Goal: Transaction & Acquisition: Download file/media

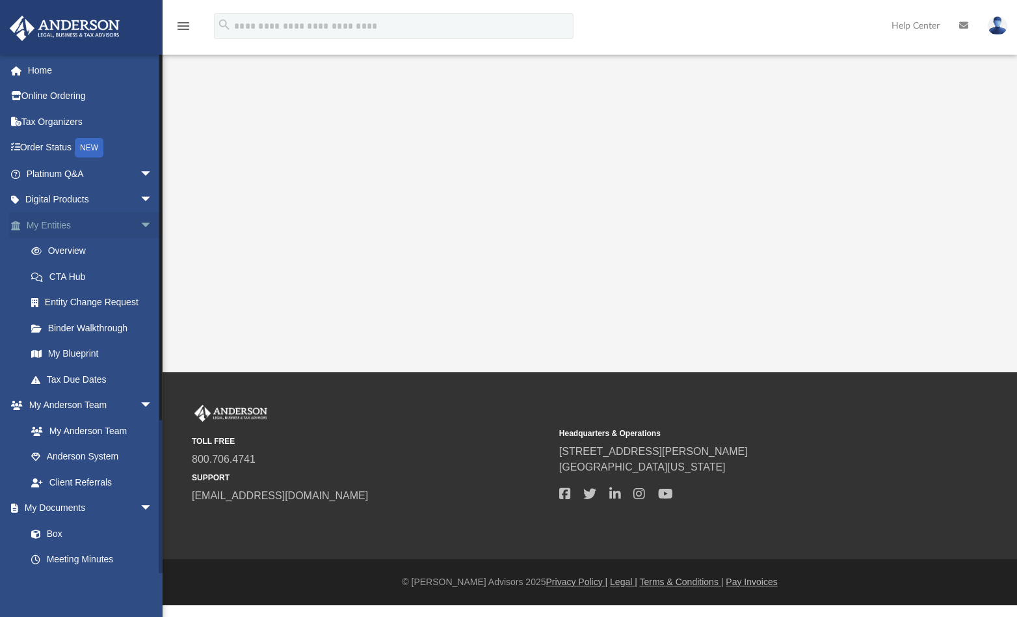
click at [140, 226] on span "arrow_drop_down" at bounding box center [153, 225] width 26 height 27
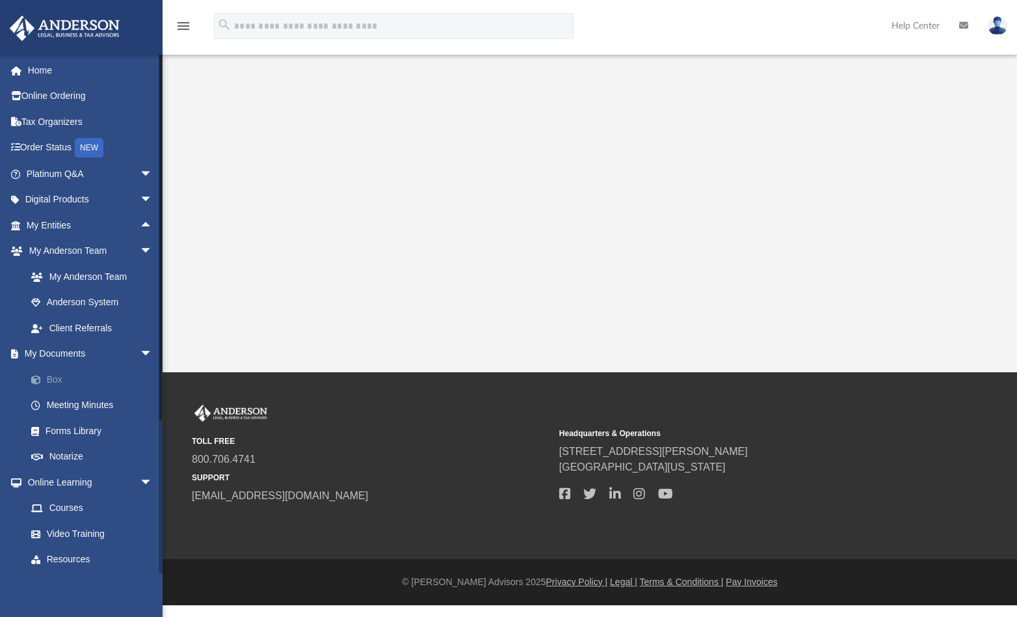
click at [67, 380] on link "Box" at bounding box center [95, 379] width 154 height 26
click at [51, 382] on link "Box" at bounding box center [95, 379] width 154 height 26
click at [64, 356] on link "My Documents arrow_drop_down" at bounding box center [90, 354] width 163 height 26
click at [59, 383] on link "Box" at bounding box center [95, 379] width 154 height 26
click at [410, 217] on div "App harsh.ahluwalia@gmail.com Sign Out harsh.ahluwalia@gmail.com Home Online Or…" at bounding box center [508, 186] width 1017 height 372
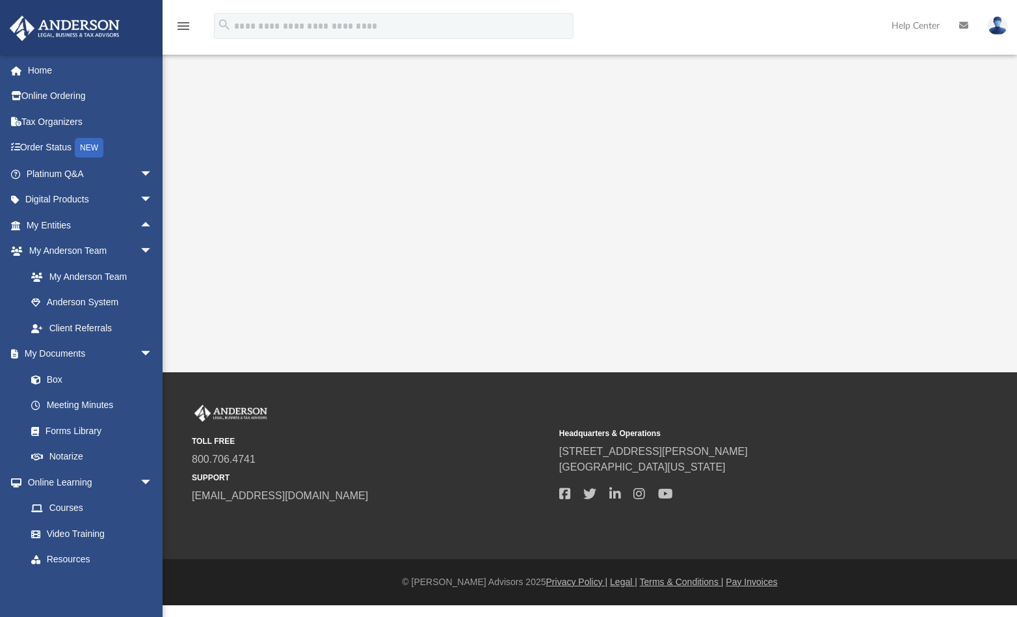
click at [996, 27] on img at bounding box center [998, 25] width 20 height 19
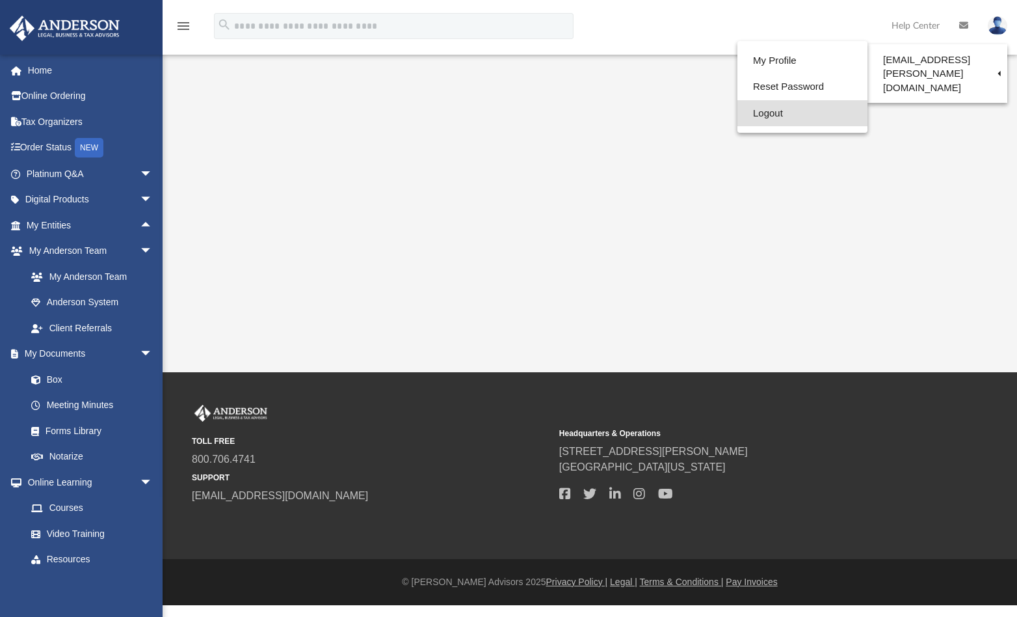
click at [758, 118] on link "Logout" at bounding box center [803, 113] width 130 height 27
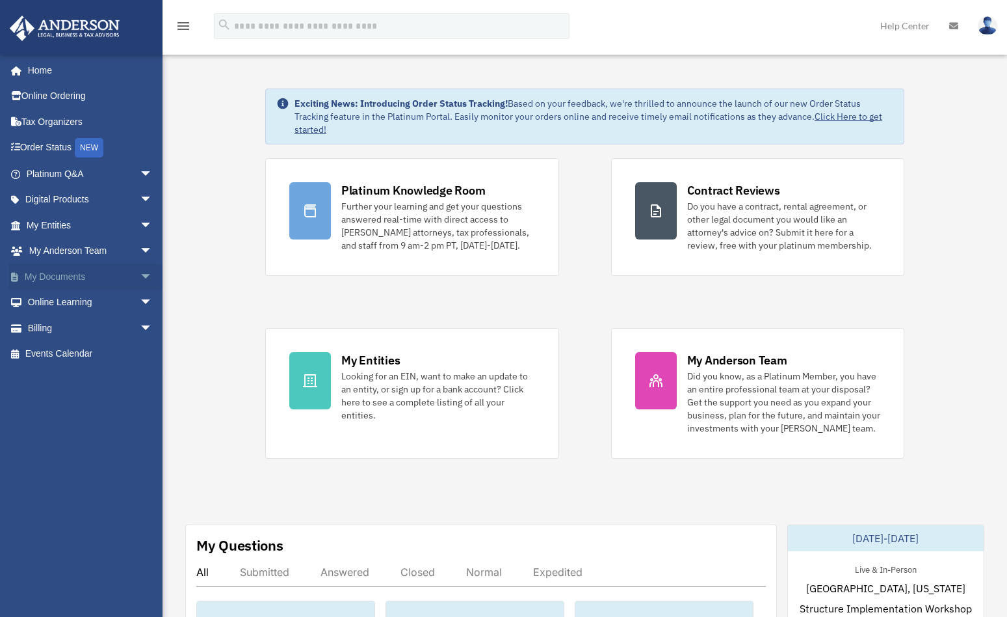
click at [78, 276] on link "My Documents arrow_drop_down" at bounding box center [90, 276] width 163 height 26
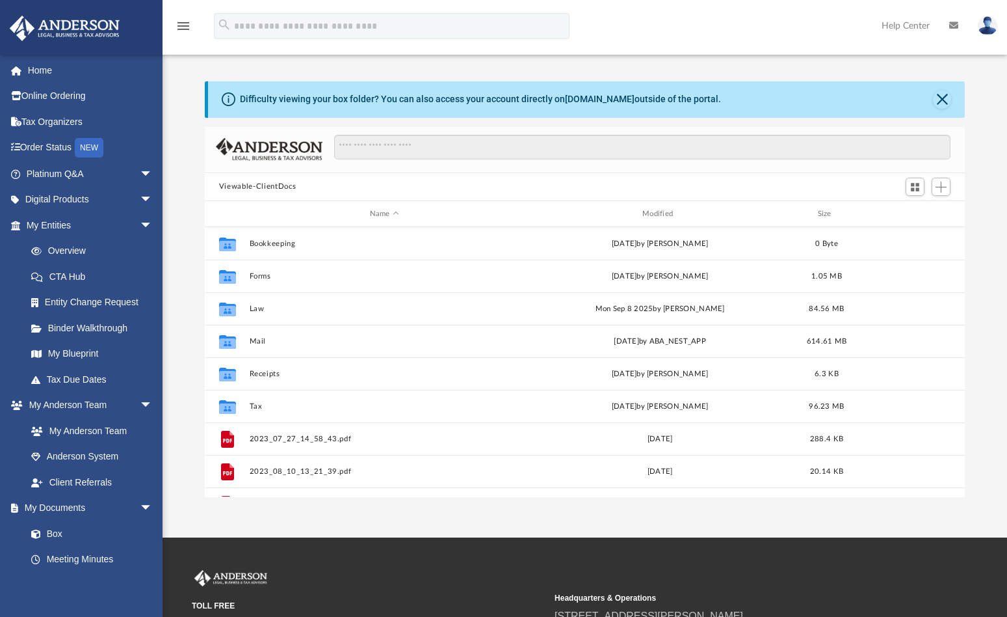
scroll to position [286, 751]
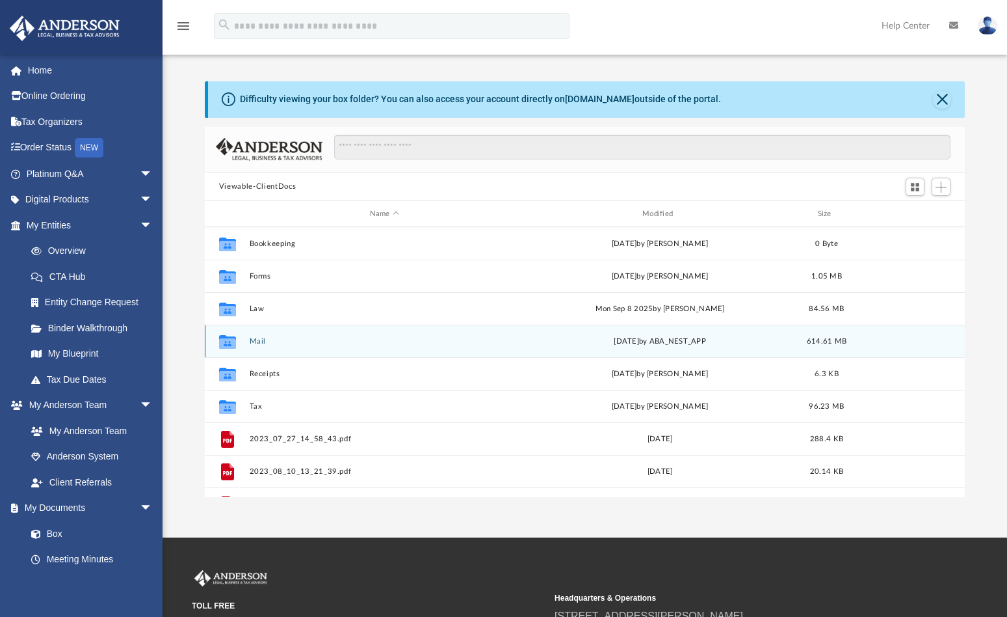
click at [254, 340] on button "Mail" at bounding box center [384, 341] width 270 height 8
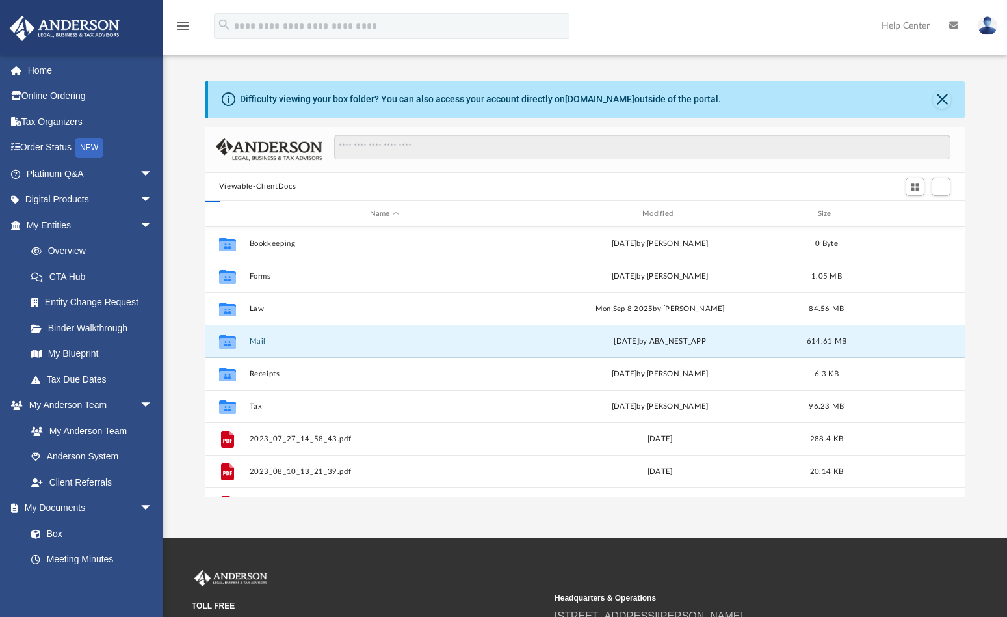
click at [254, 340] on button "Mail" at bounding box center [384, 341] width 270 height 8
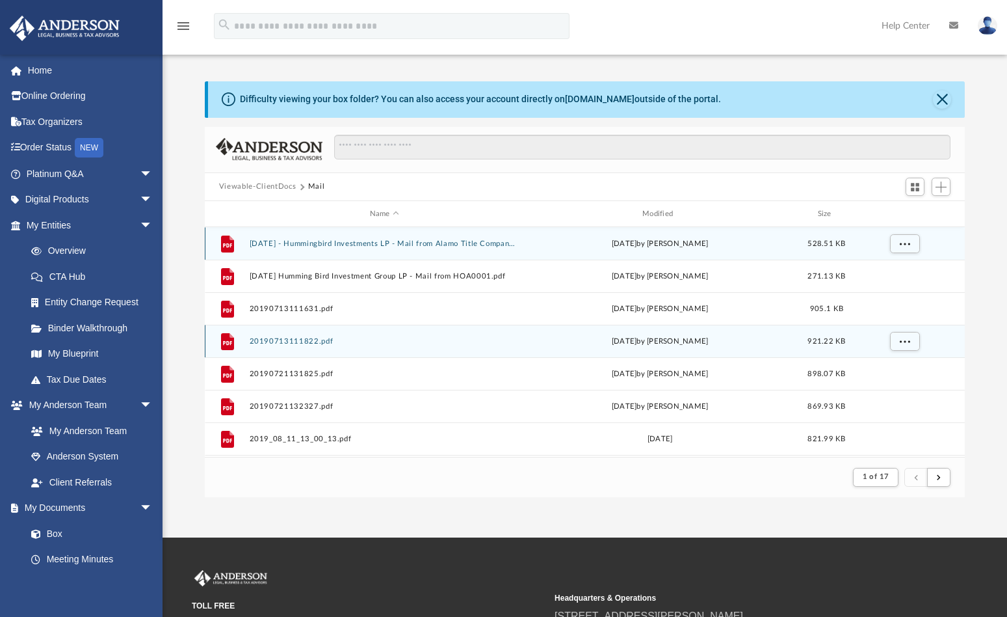
scroll to position [246, 751]
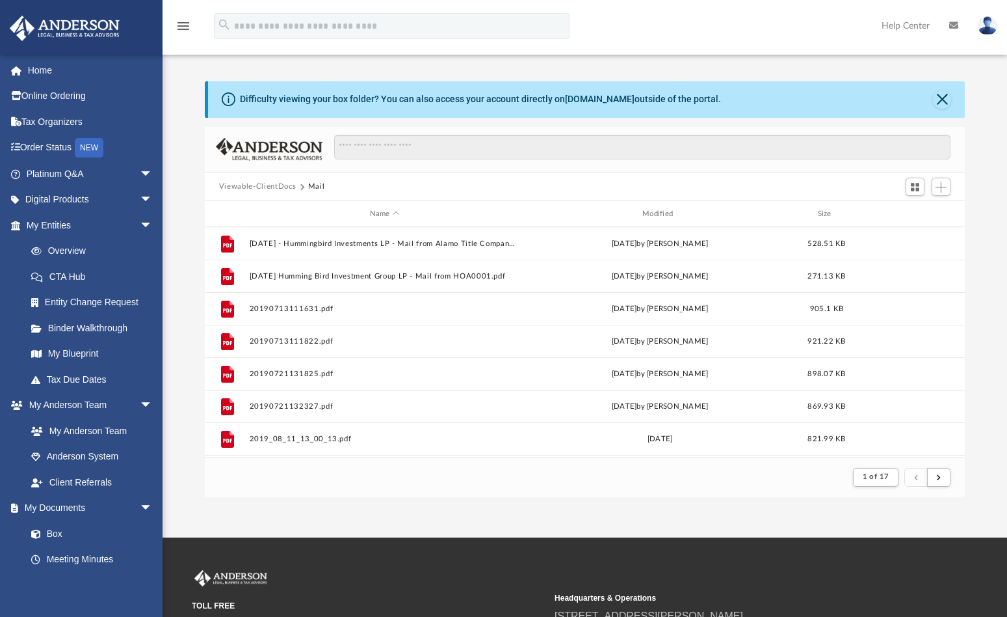
click at [655, 207] on div "Name Modified Size" at bounding box center [585, 214] width 760 height 26
click at [657, 219] on div "Modified" at bounding box center [660, 214] width 271 height 12
click at [665, 211] on div "Modified" at bounding box center [660, 214] width 271 height 12
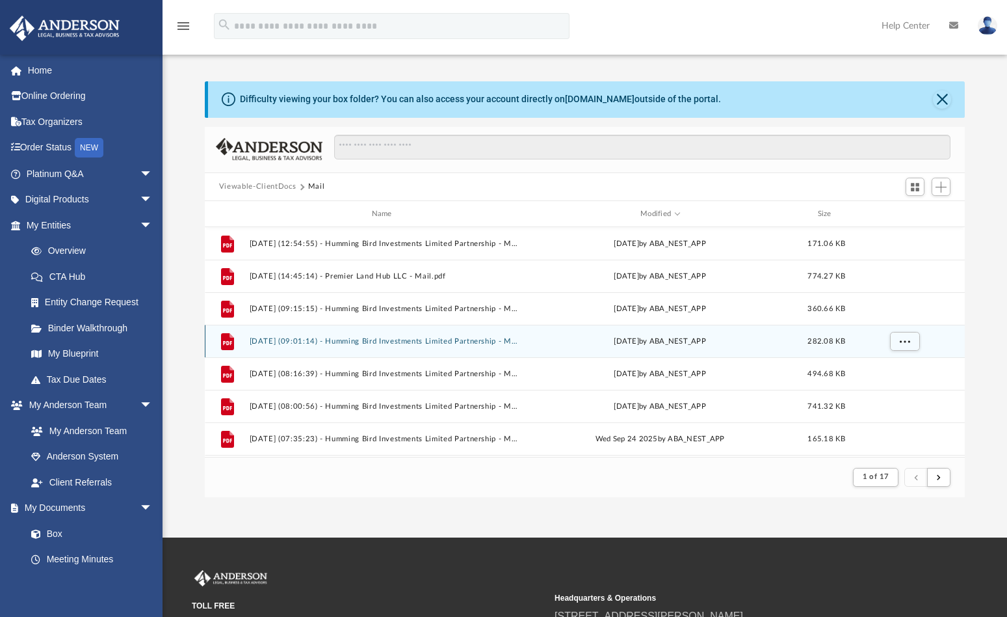
click at [374, 342] on button "[DATE] (09:01:14) - Humming Bird Investments Limited Partnership - Mail.pdf" at bounding box center [384, 341] width 270 height 8
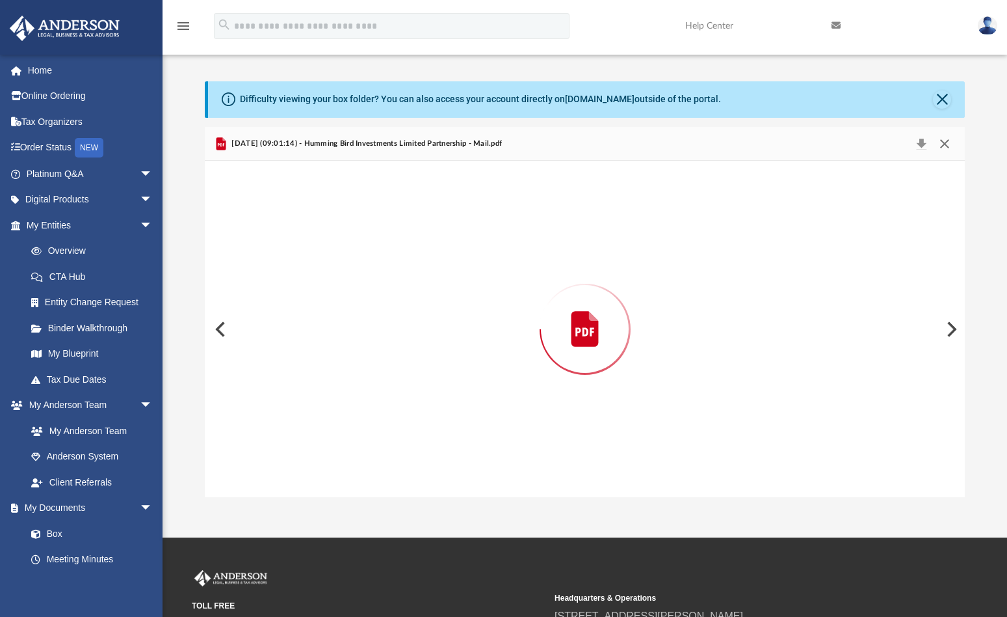
click at [950, 141] on button "Close" at bounding box center [944, 144] width 23 height 18
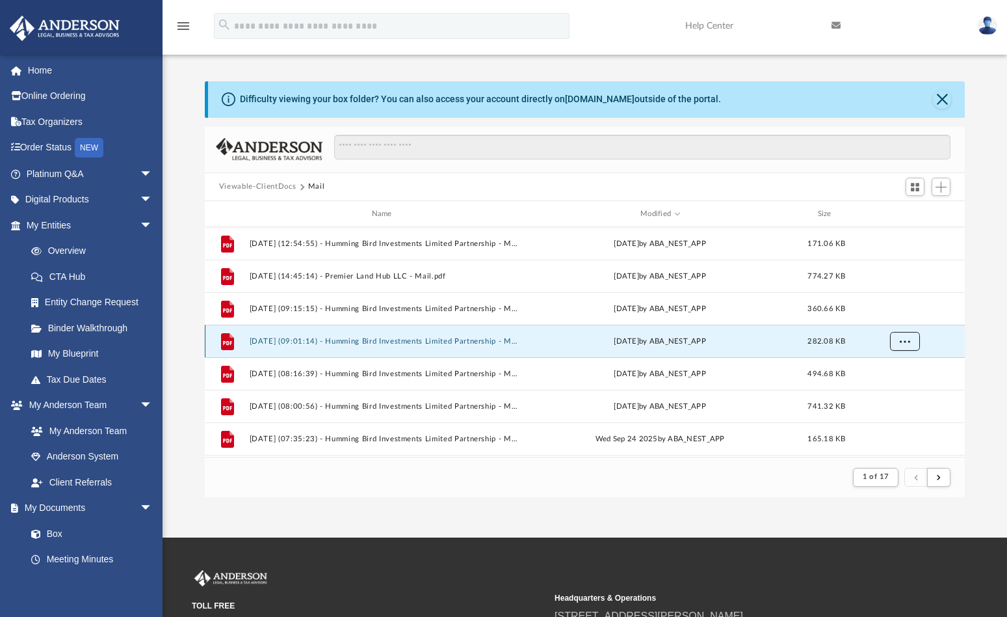
click at [903, 344] on button "More options" at bounding box center [905, 342] width 30 height 20
click at [888, 366] on li "Preview" at bounding box center [894, 369] width 38 height 14
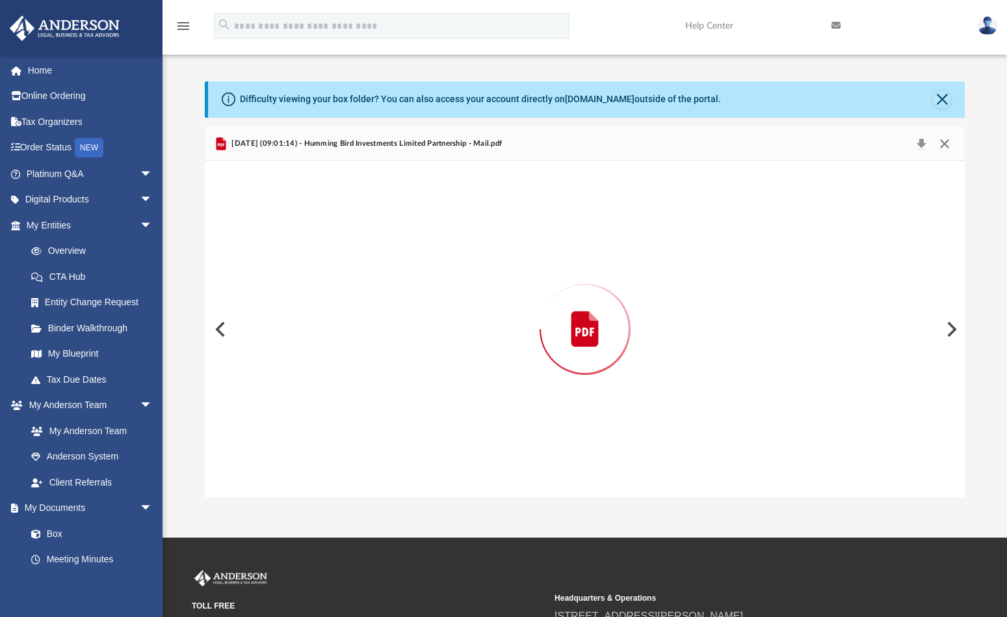
click at [946, 148] on button "Close" at bounding box center [944, 144] width 23 height 18
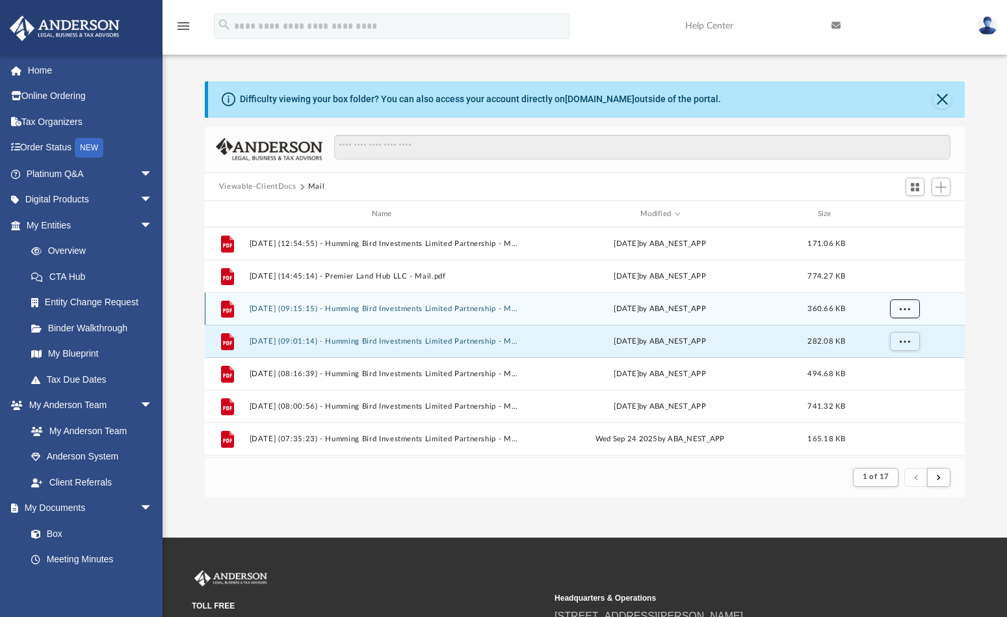
click at [907, 304] on button "More options" at bounding box center [905, 309] width 30 height 20
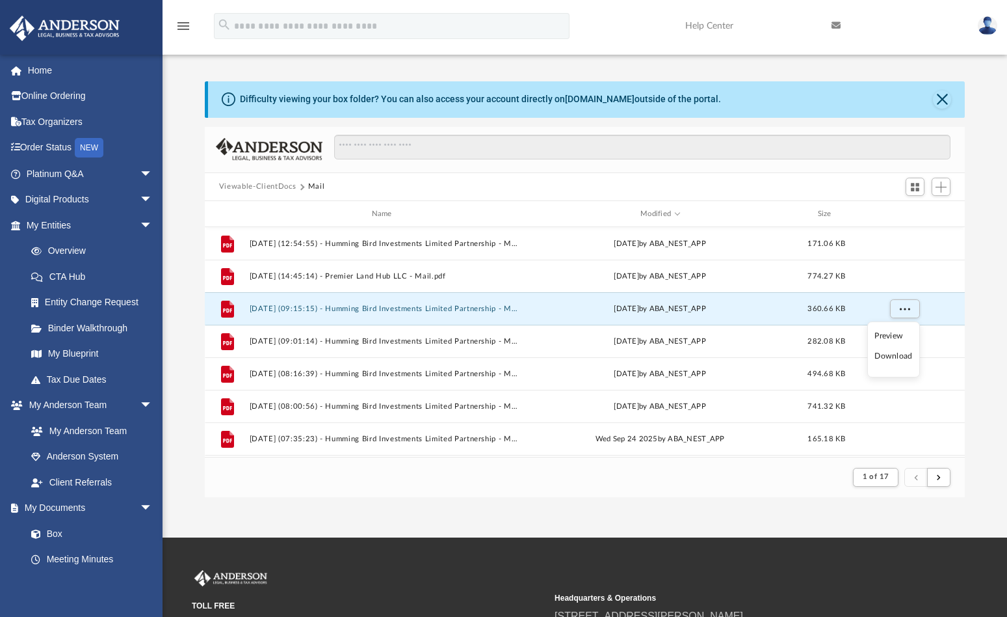
click at [886, 336] on li "Preview" at bounding box center [894, 336] width 38 height 14
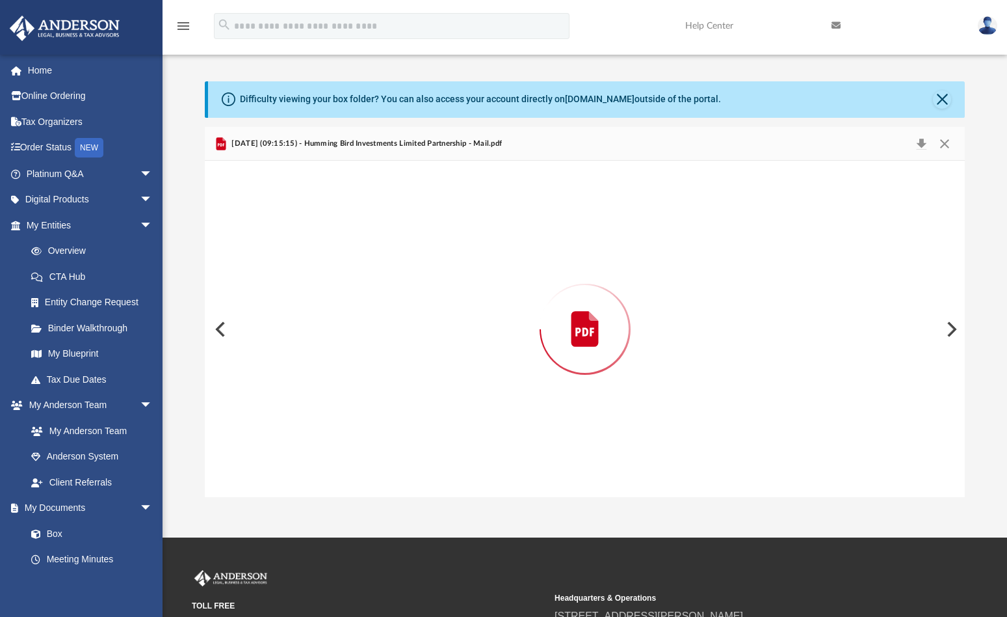
click at [215, 328] on button "Preview" at bounding box center [219, 329] width 29 height 36
click at [589, 312] on g "Preview" at bounding box center [585, 329] width 27 height 35
click at [944, 149] on button "Close" at bounding box center [944, 144] width 23 height 18
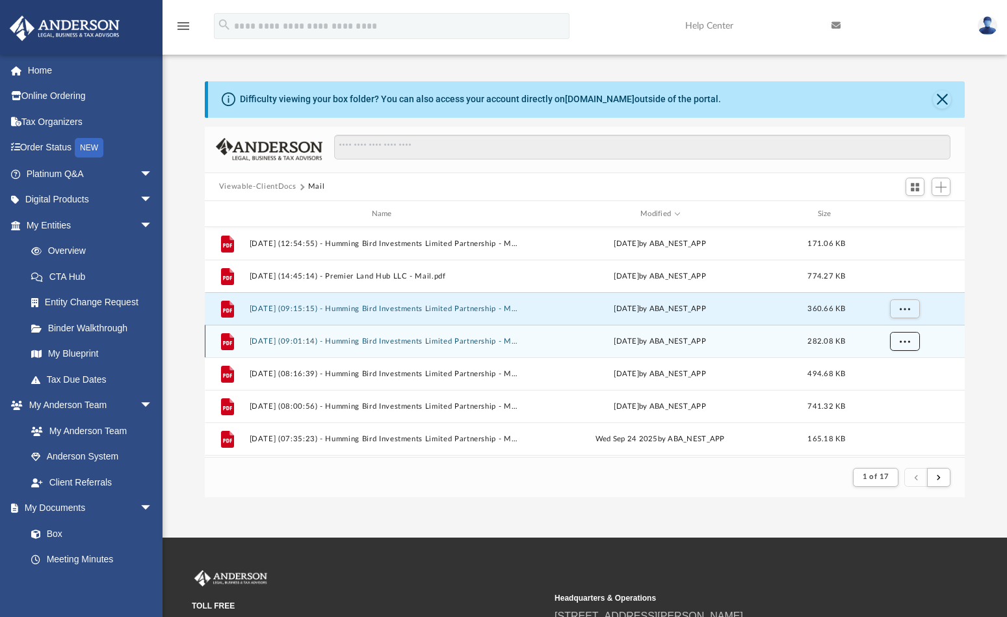
click at [905, 339] on span "More options" at bounding box center [905, 341] width 10 height 7
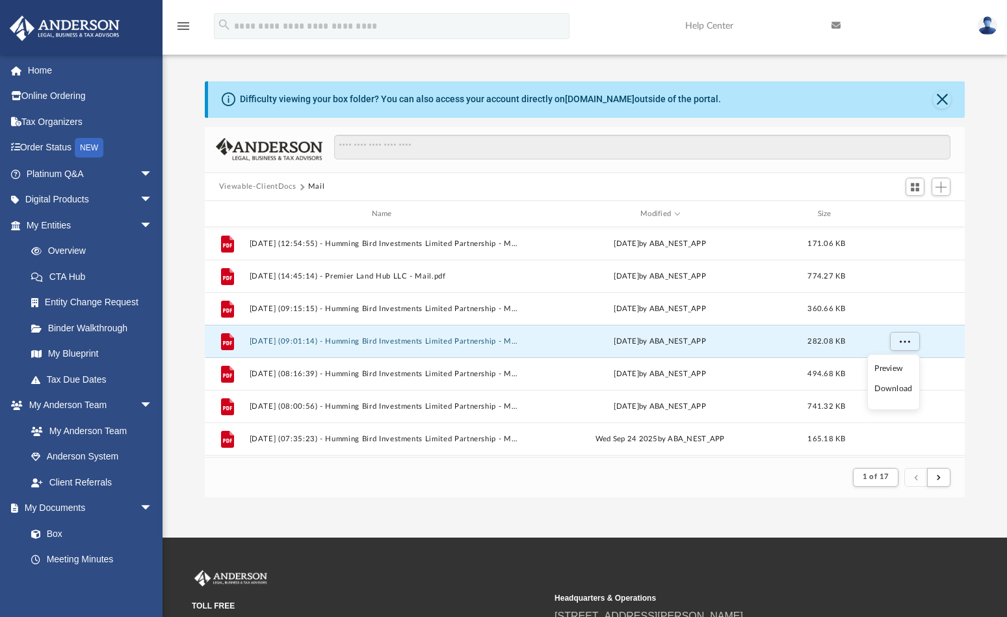
click at [888, 387] on li "Download" at bounding box center [894, 389] width 38 height 14
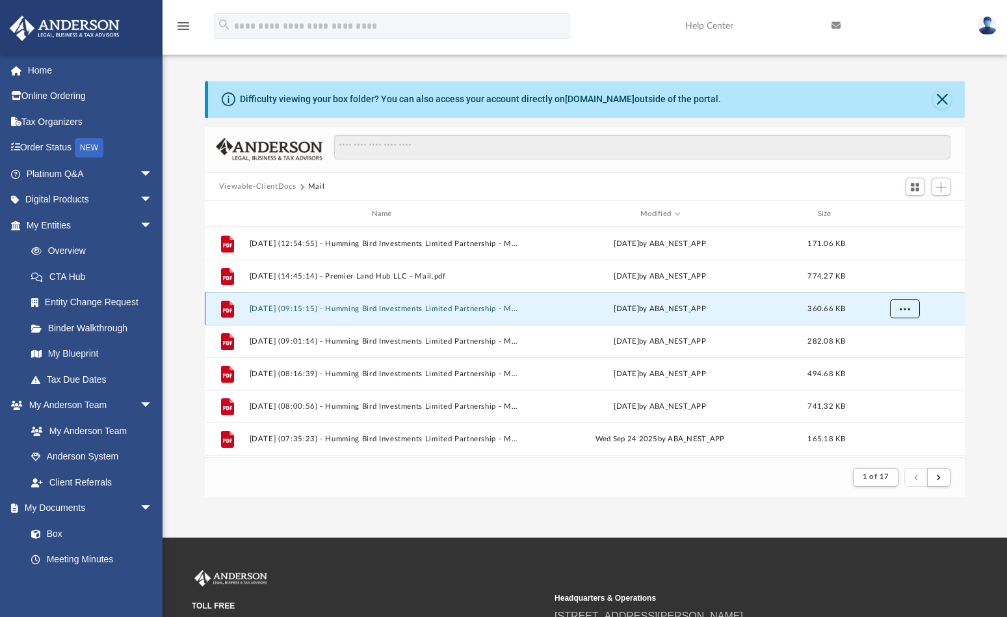
click at [901, 310] on span "More options" at bounding box center [905, 308] width 10 height 7
click at [892, 358] on li "Download" at bounding box center [894, 356] width 38 height 14
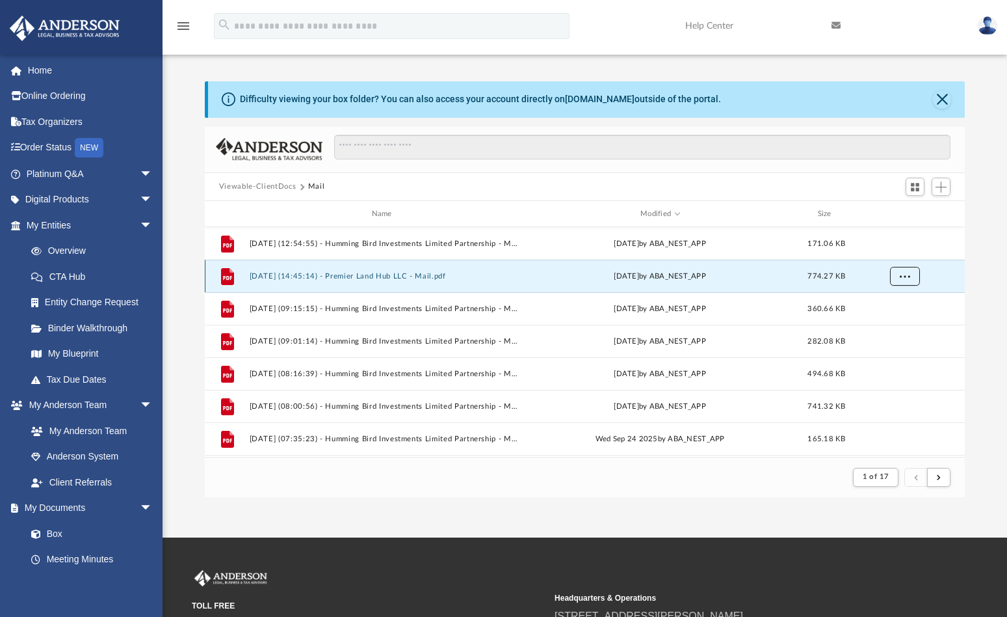
click at [901, 284] on button "More options" at bounding box center [905, 277] width 30 height 20
click at [896, 317] on li "Download" at bounding box center [894, 324] width 38 height 14
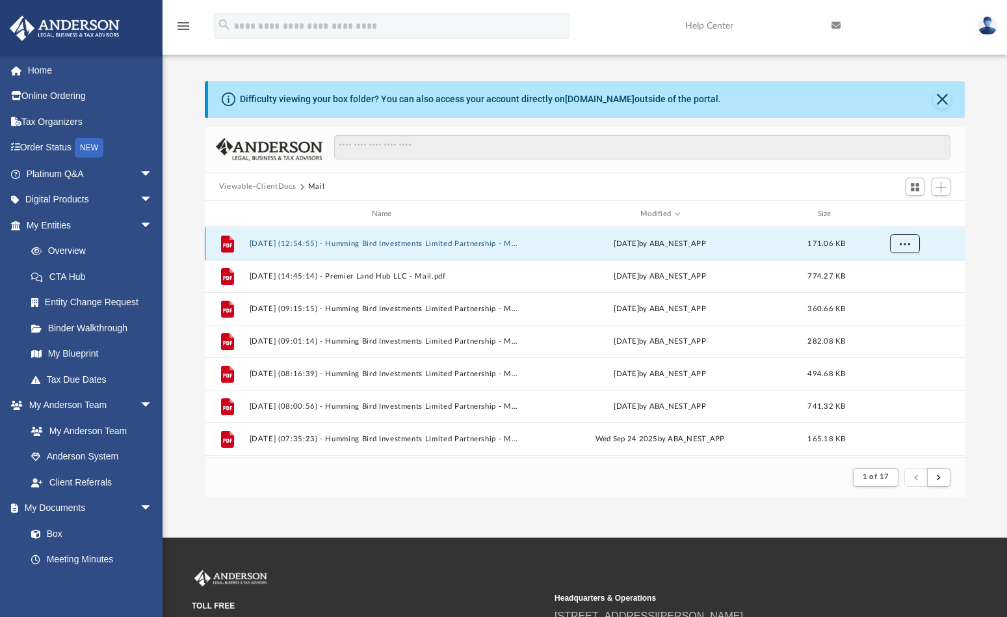
click at [903, 248] on button "More options" at bounding box center [905, 244] width 30 height 20
click at [898, 291] on li "Download" at bounding box center [894, 291] width 38 height 14
